Goal: Task Accomplishment & Management: Use online tool/utility

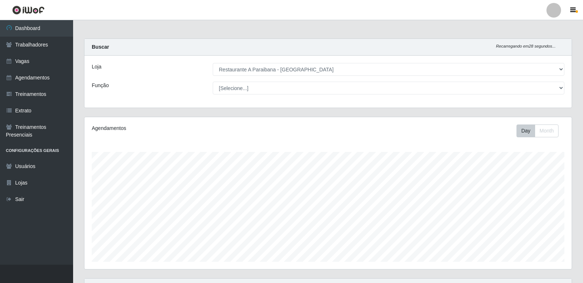
select select "342"
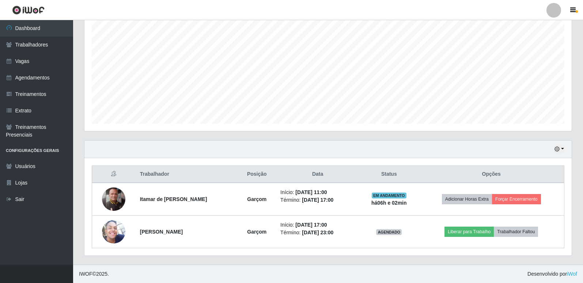
scroll to position [152, 488]
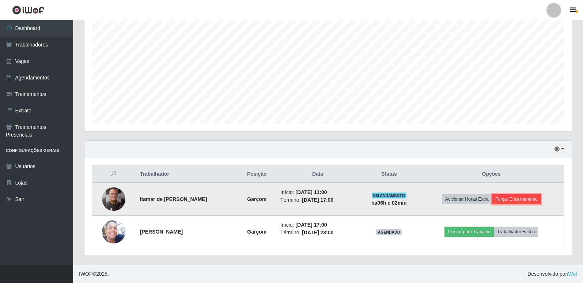
click at [530, 195] on button "Forçar Encerramento" at bounding box center [516, 199] width 49 height 10
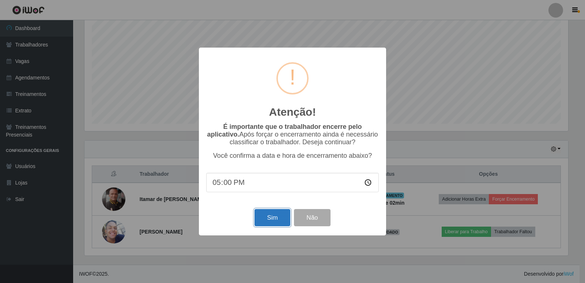
click at [272, 217] on button "Sim" at bounding box center [272, 217] width 35 height 17
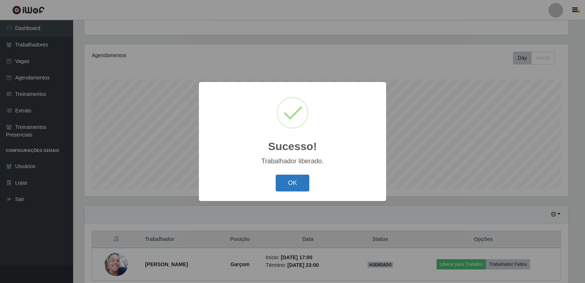
click at [286, 181] on button "OK" at bounding box center [293, 182] width 34 height 17
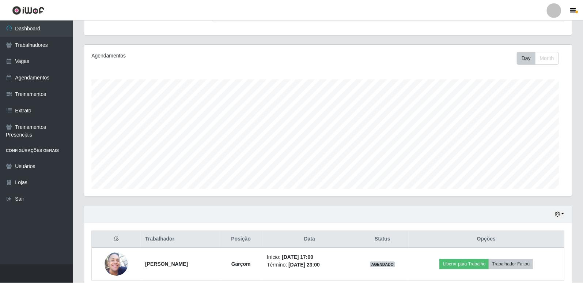
scroll to position [152, 488]
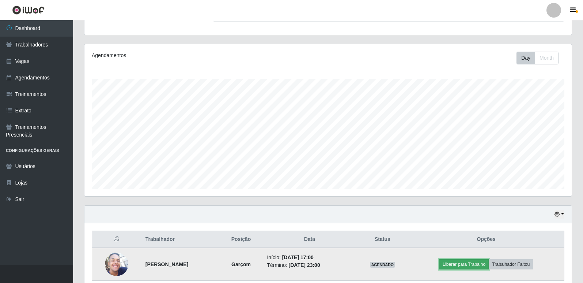
click at [478, 262] on button "Liberar para Trabalho" at bounding box center [464, 264] width 49 height 10
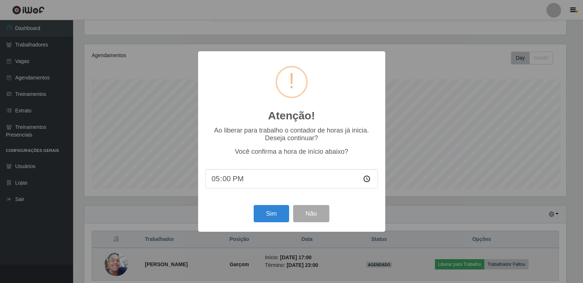
scroll to position [152, 484]
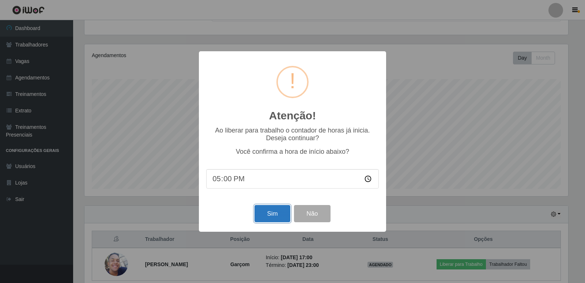
click at [269, 215] on button "Sim" at bounding box center [272, 213] width 35 height 17
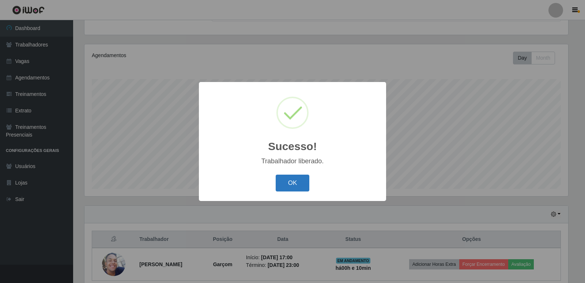
click at [301, 181] on button "OK" at bounding box center [293, 182] width 34 height 17
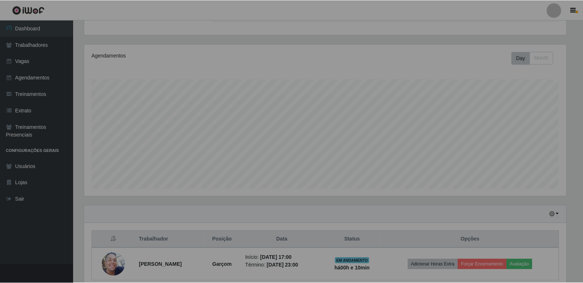
scroll to position [152, 488]
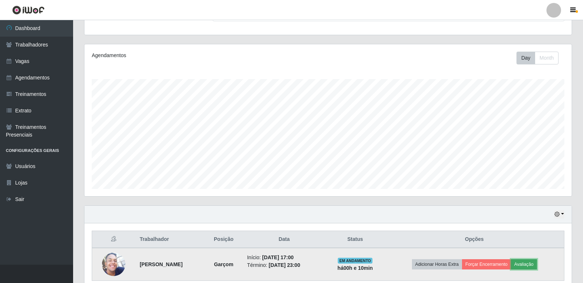
click at [533, 267] on button "Avaliação" at bounding box center [524, 264] width 26 height 10
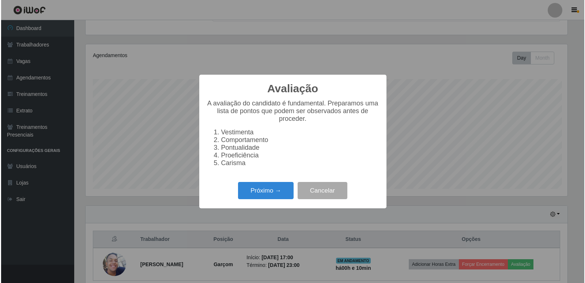
scroll to position [152, 484]
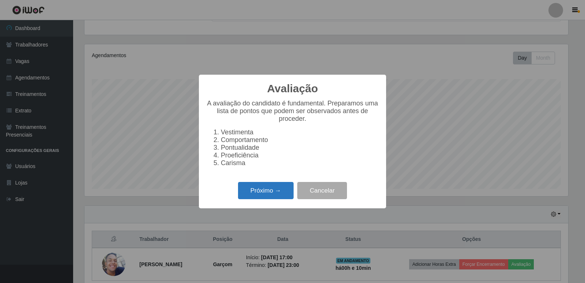
click at [260, 188] on button "Próximo →" at bounding box center [266, 190] width 56 height 17
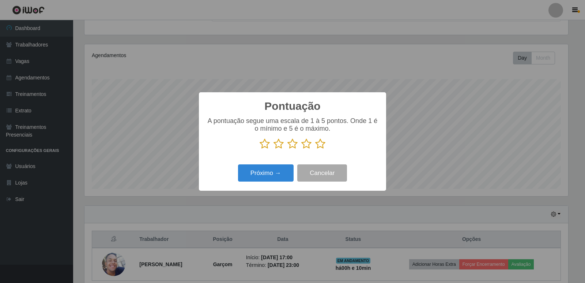
click at [321, 148] on icon at bounding box center [320, 143] width 10 height 11
click at [315, 149] on input "radio" at bounding box center [315, 149] width 0 height 0
click at [264, 175] on button "Próximo →" at bounding box center [266, 172] width 56 height 17
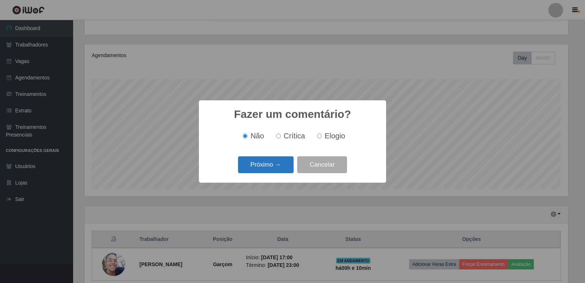
click at [262, 167] on button "Próximo →" at bounding box center [266, 164] width 56 height 17
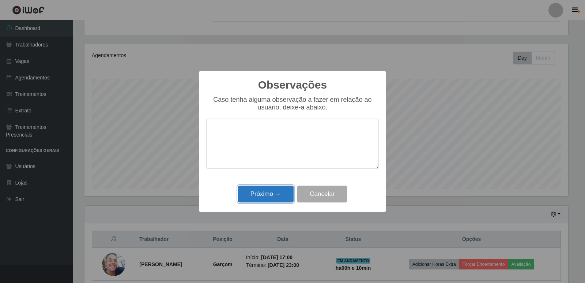
click at [269, 200] on button "Próximo →" at bounding box center [266, 193] width 56 height 17
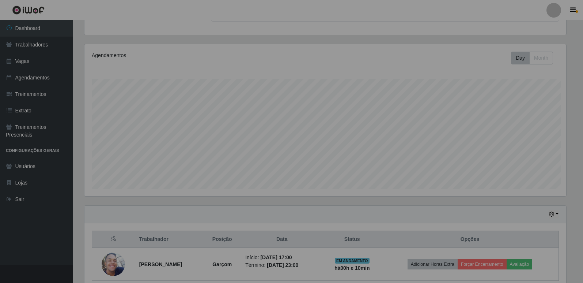
scroll to position [152, 488]
